Goal: Task Accomplishment & Management: Use online tool/utility

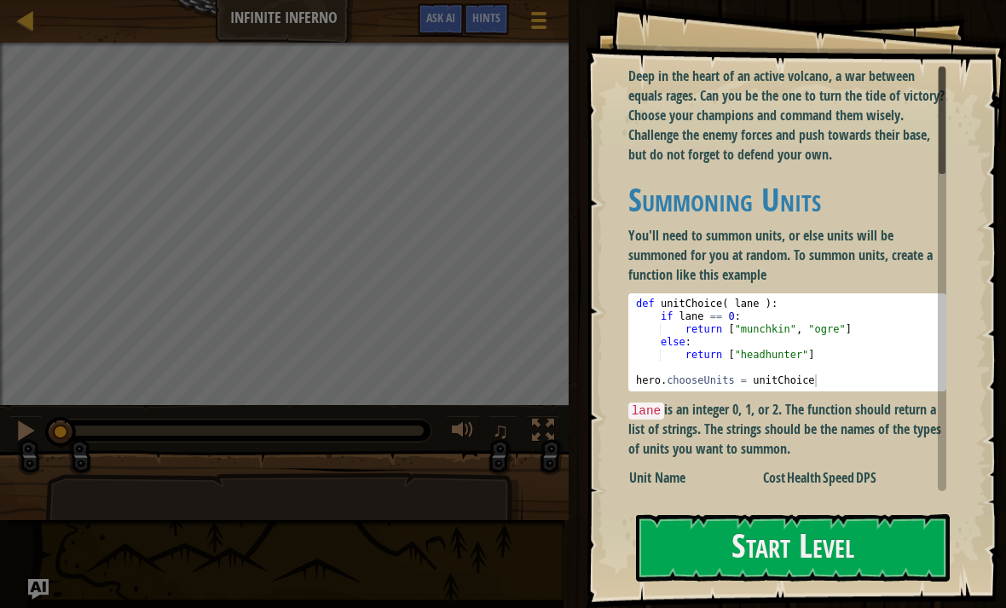
click at [839, 547] on button "Start Level" at bounding box center [793, 547] width 314 height 67
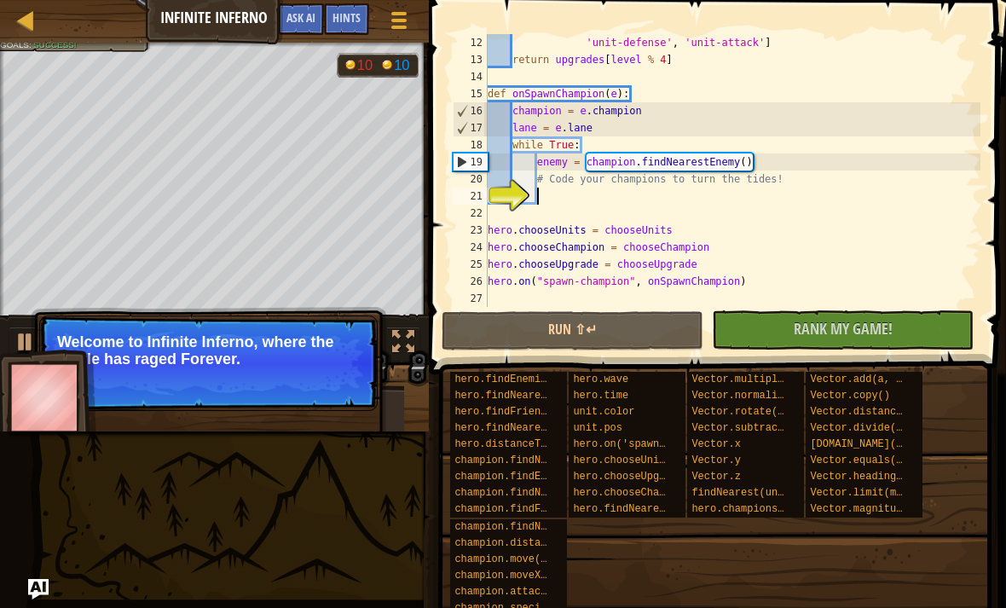
scroll to position [187, 0]
click at [326, 376] on button "Continue" at bounding box center [328, 382] width 71 height 22
